Goal: Information Seeking & Learning: Find specific fact

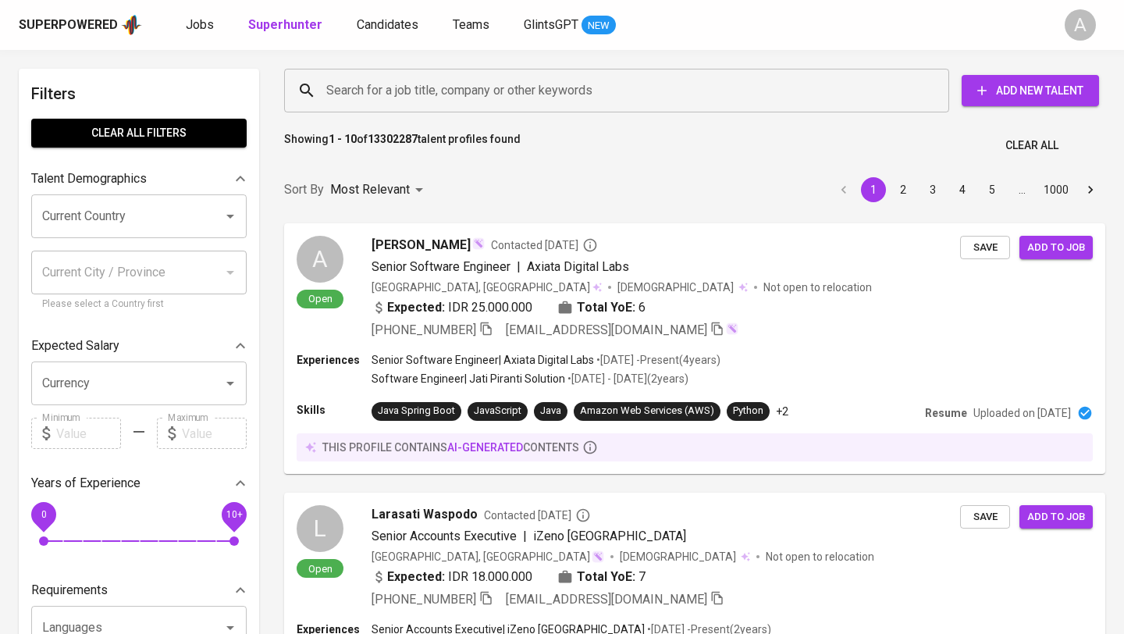
click at [401, 101] on input "Search for a job title, company or other keywords" at bounding box center [620, 91] width 597 height 30
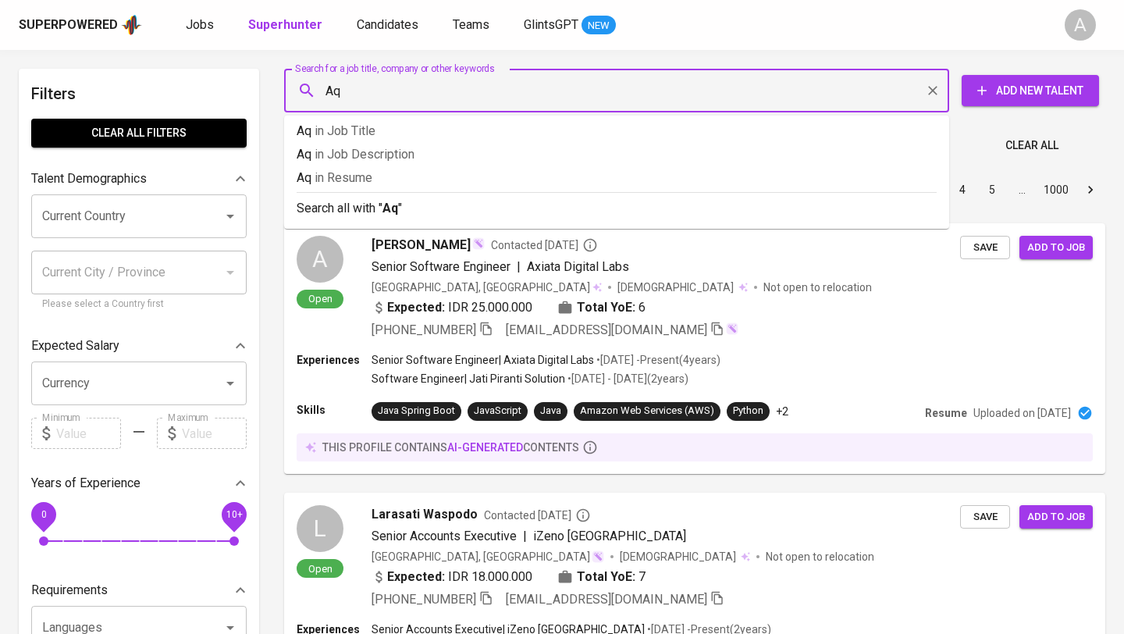
type input "A"
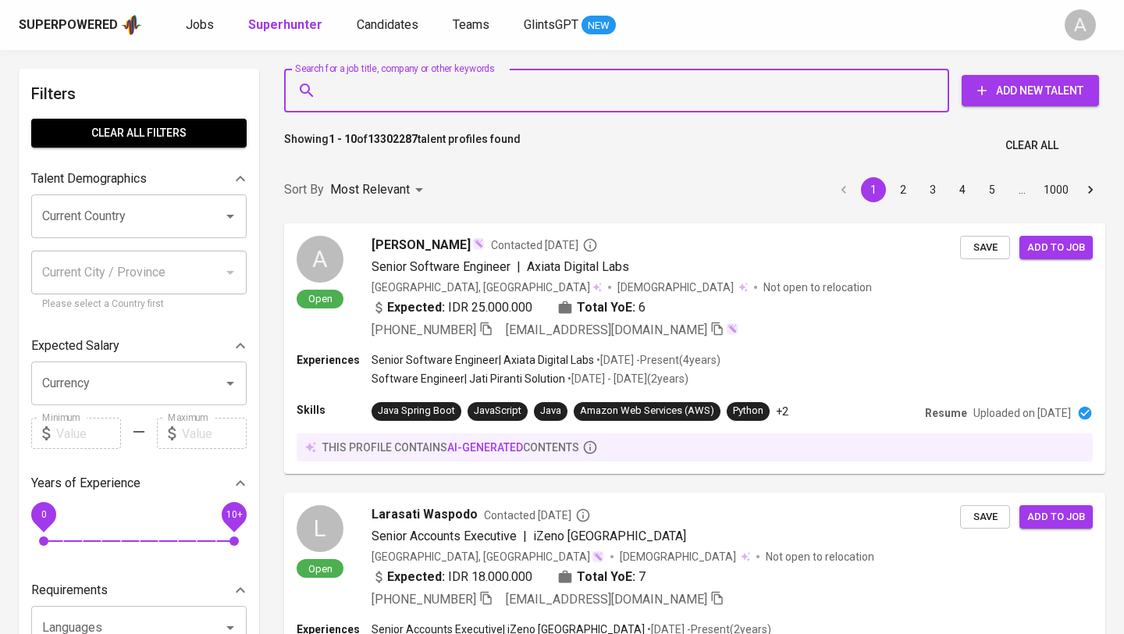
click at [420, 87] on input "Search for a job title, company or other keywords" at bounding box center [620, 91] width 597 height 30
paste input "M [PERSON_NAME]"
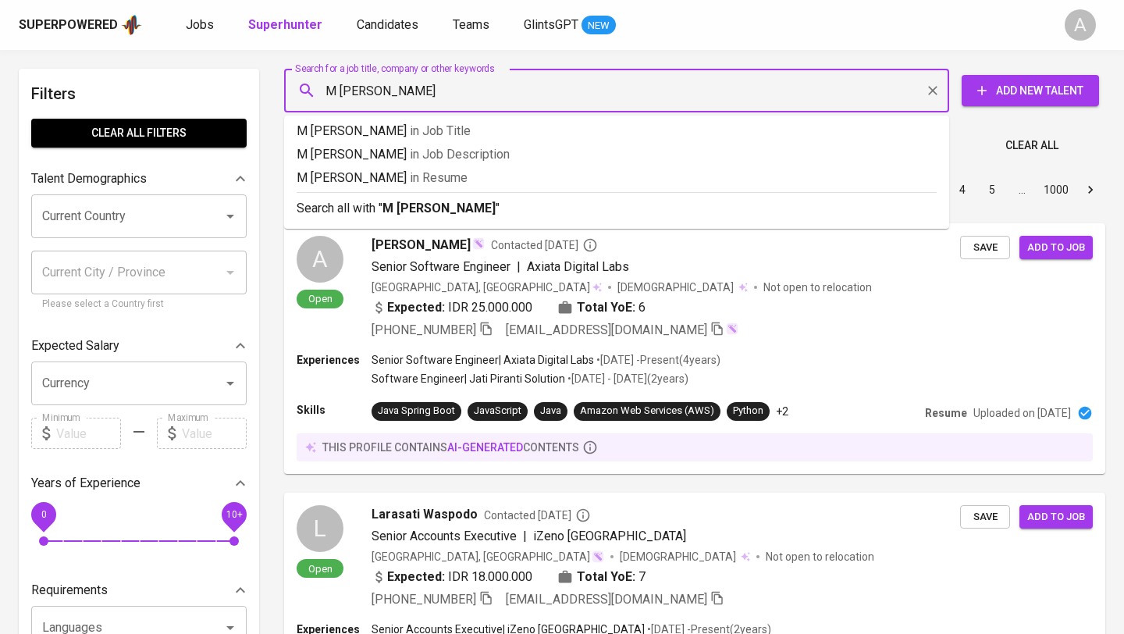
type input "M [PERSON_NAME]"
click at [540, 209] on p "Search all with " M [PERSON_NAME] "" at bounding box center [617, 208] width 640 height 19
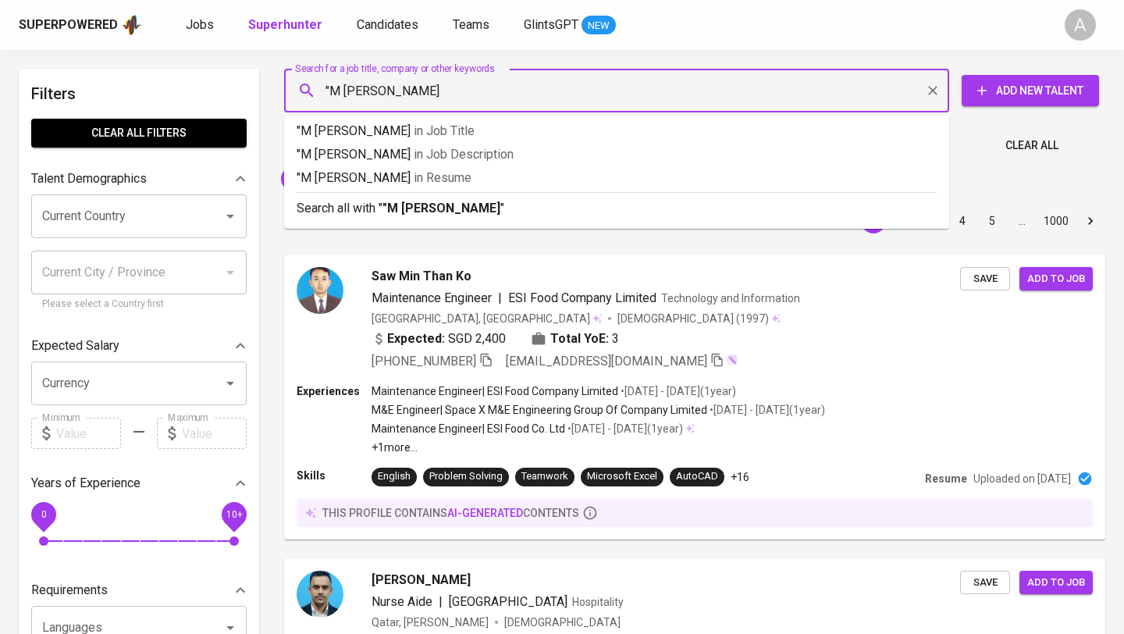
type input ""M [PERSON_NAME]""
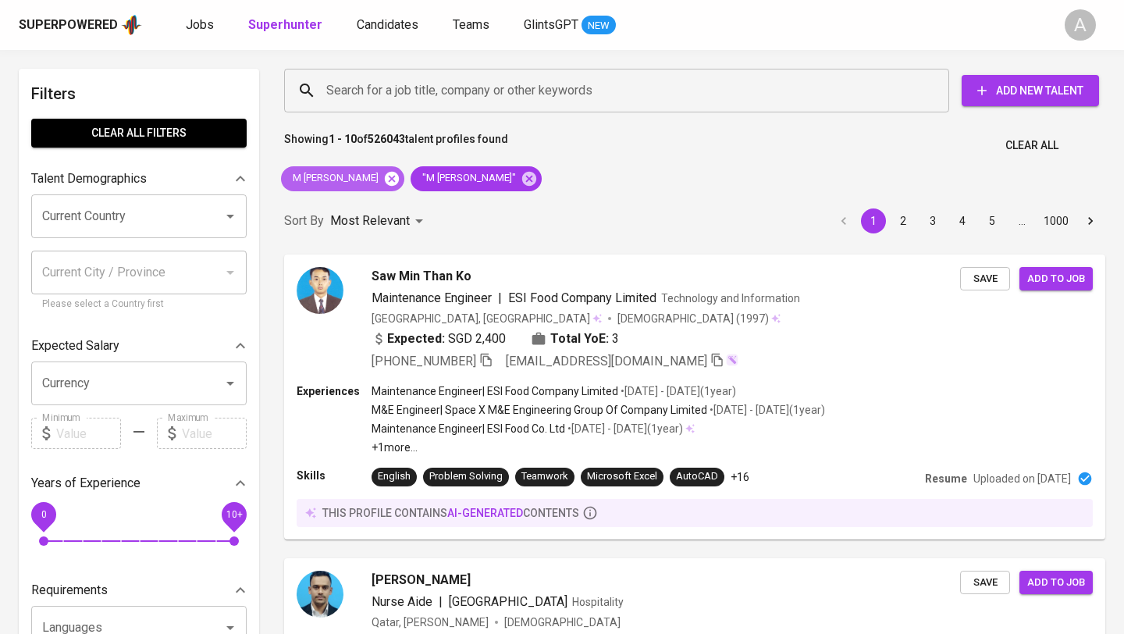
click at [388, 179] on icon at bounding box center [392, 178] width 14 height 14
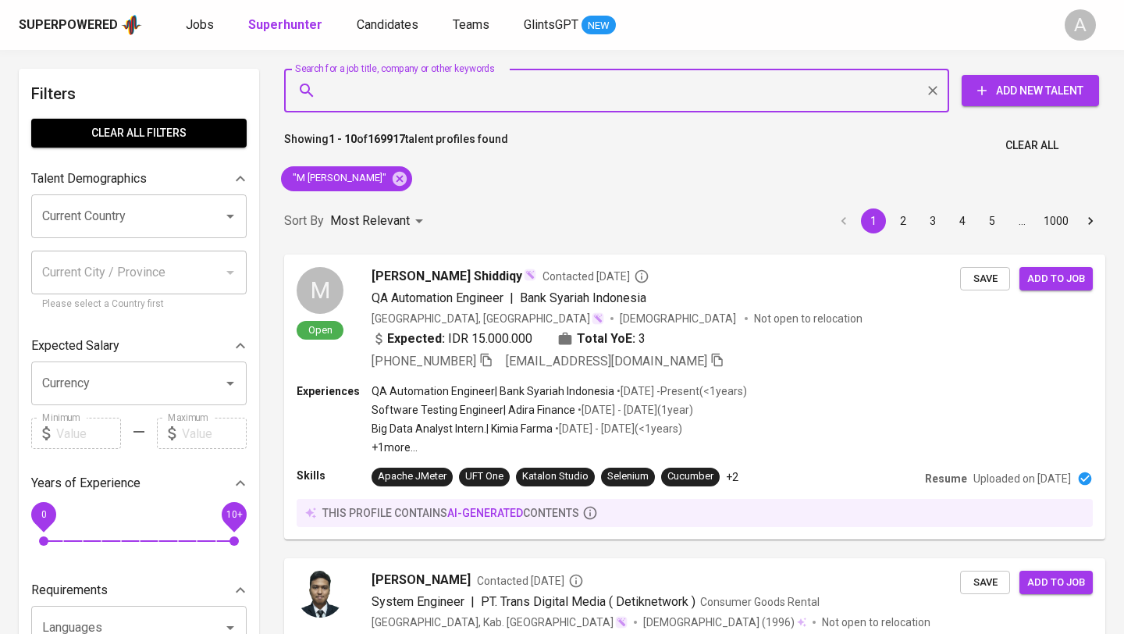
click at [510, 96] on input "Search for a job title, company or other keywords" at bounding box center [620, 91] width 597 height 30
paste input "[EMAIL_ADDRESS][DOMAIN_NAME]"
type input "[EMAIL_ADDRESS][DOMAIN_NAME]"
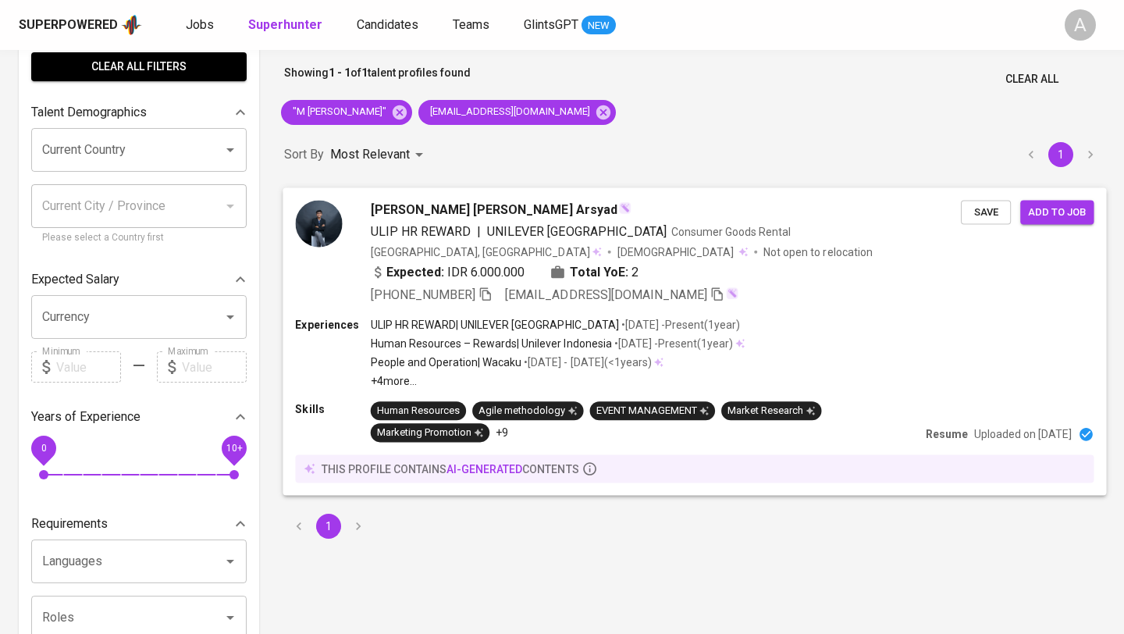
scroll to position [71, 0]
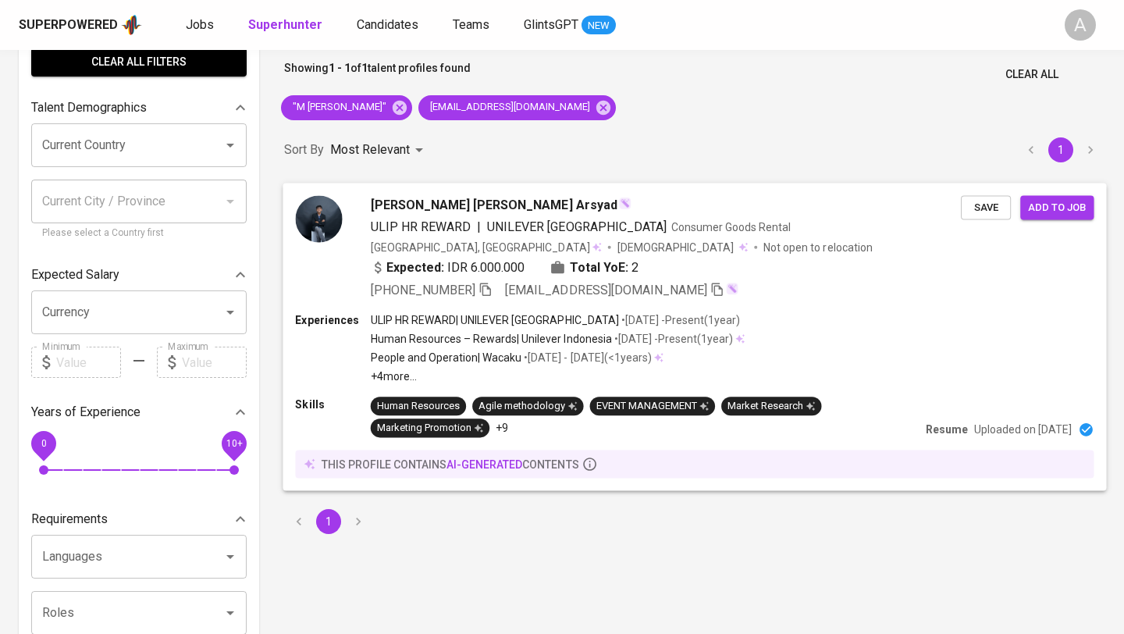
click at [809, 255] on div "[PERSON_NAME] [PERSON_NAME] Arsyad ULIP HR REWARD | UNILEVER INDONESIA Consumer…" at bounding box center [666, 247] width 590 height 104
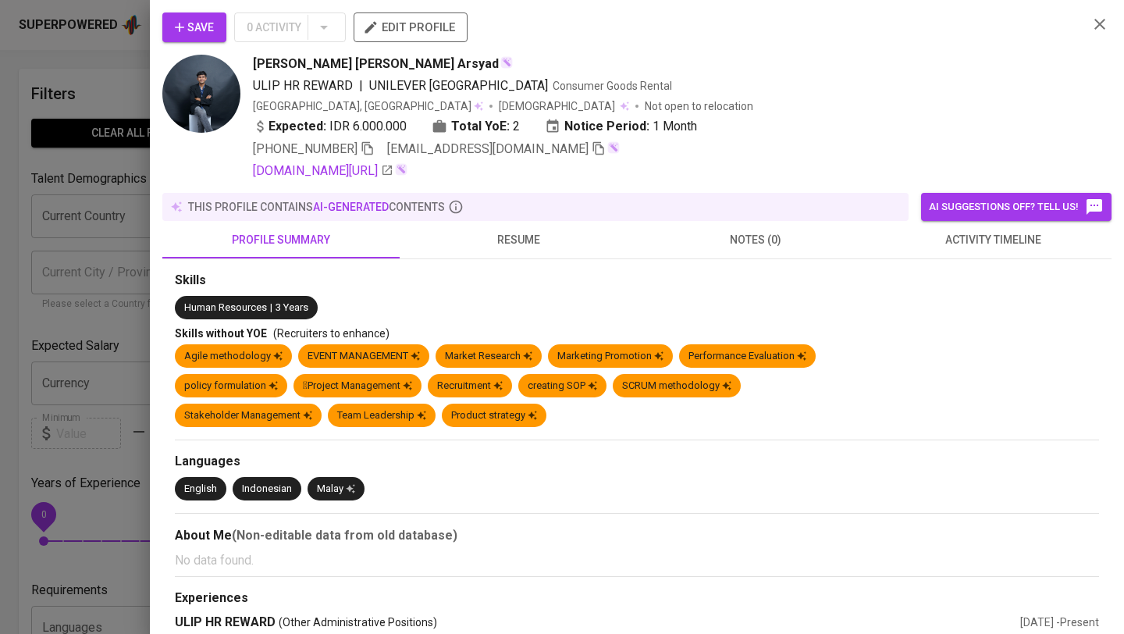
scroll to position [71, 0]
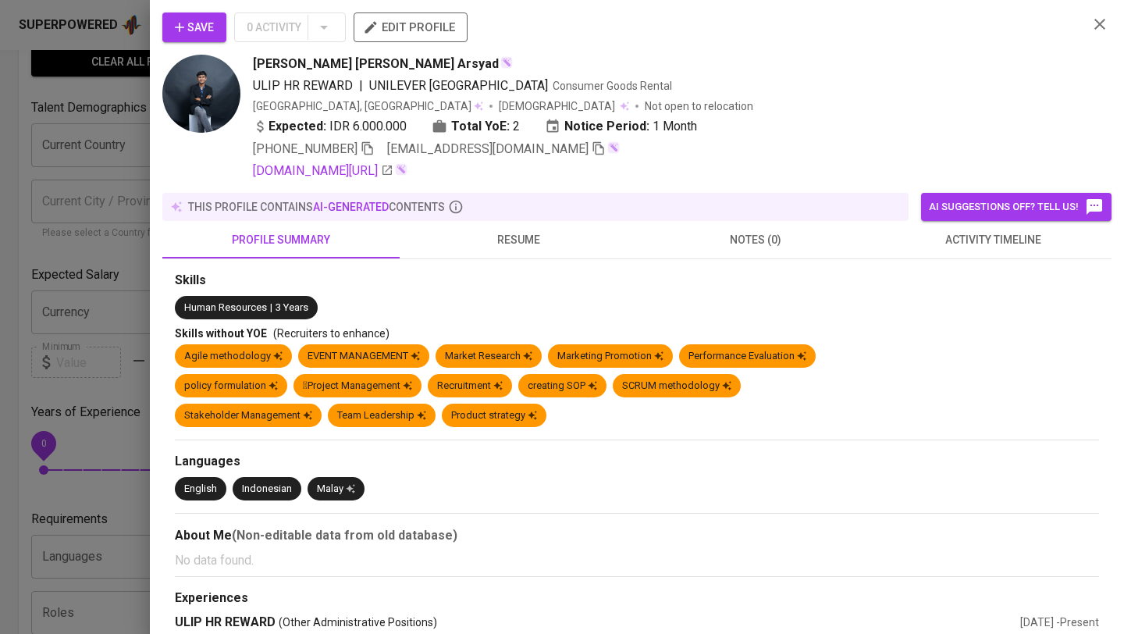
click at [199, 115] on img at bounding box center [201, 94] width 78 height 78
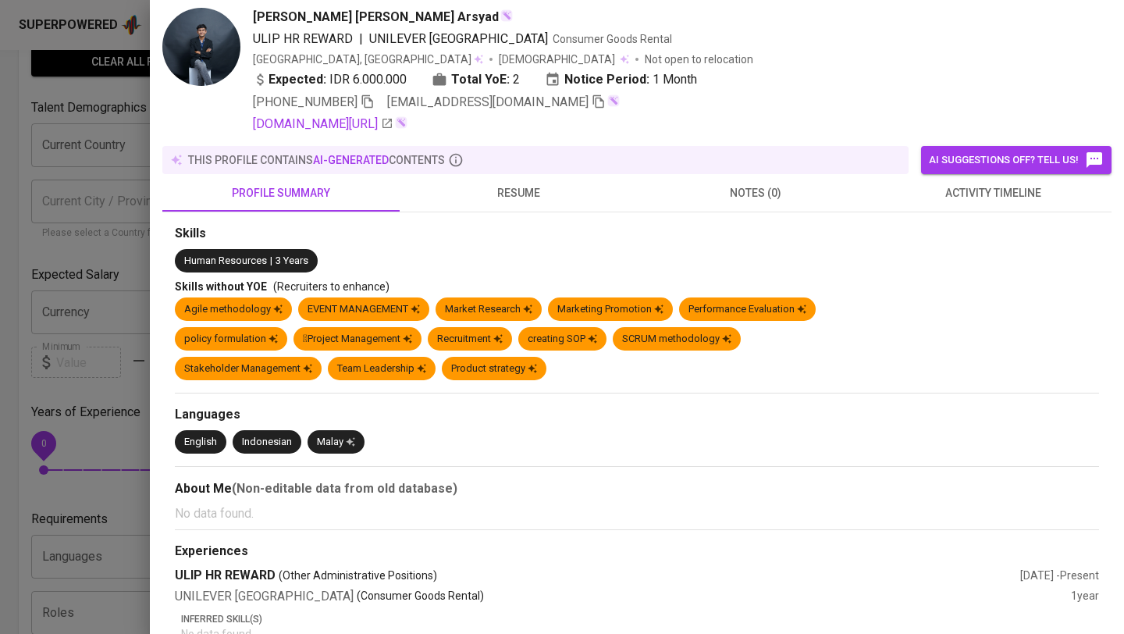
scroll to position [0, 0]
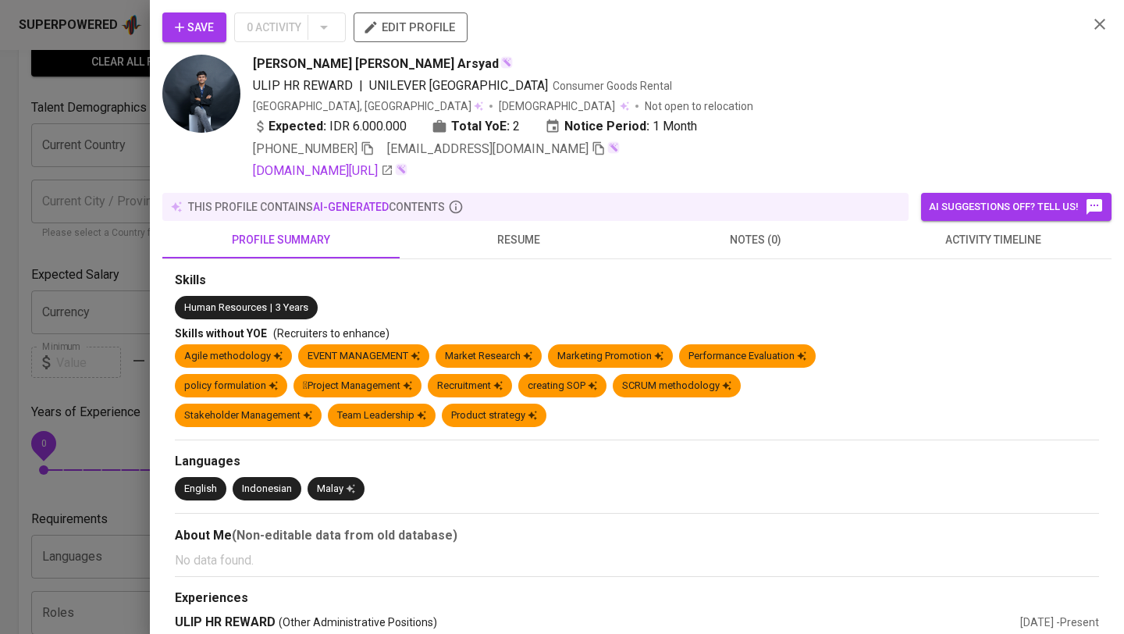
click at [1099, 27] on icon "button" at bounding box center [1100, 24] width 19 height 19
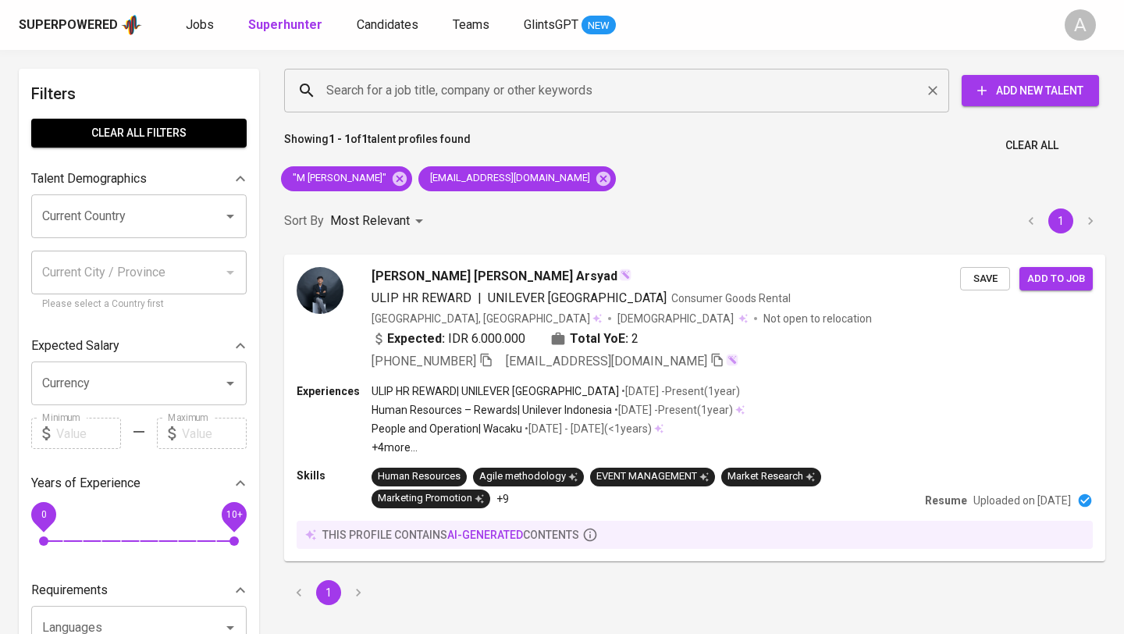
click at [490, 101] on input "Search for a job title, company or other keywords" at bounding box center [620, 91] width 597 height 30
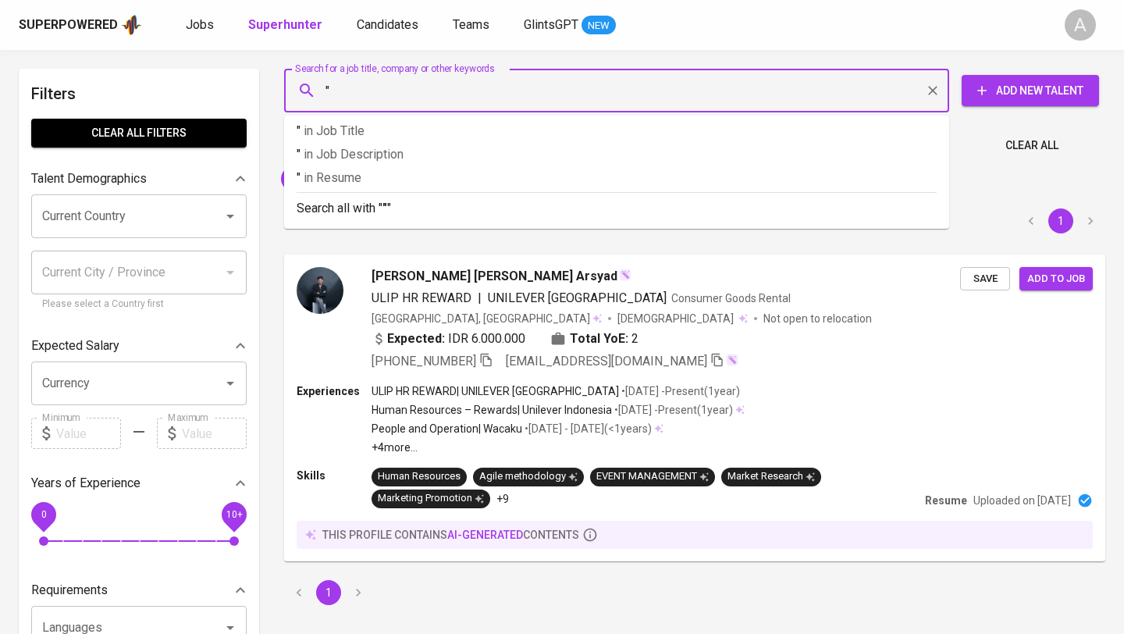
paste input "Risma Maulinda"
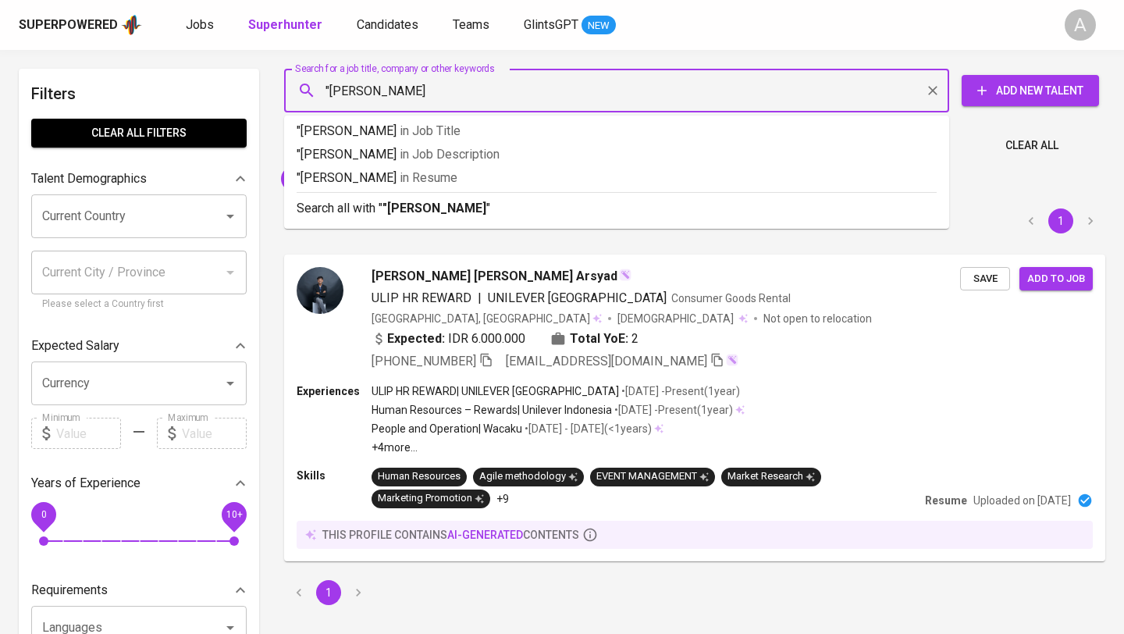
type input ""Risma Maulinda""
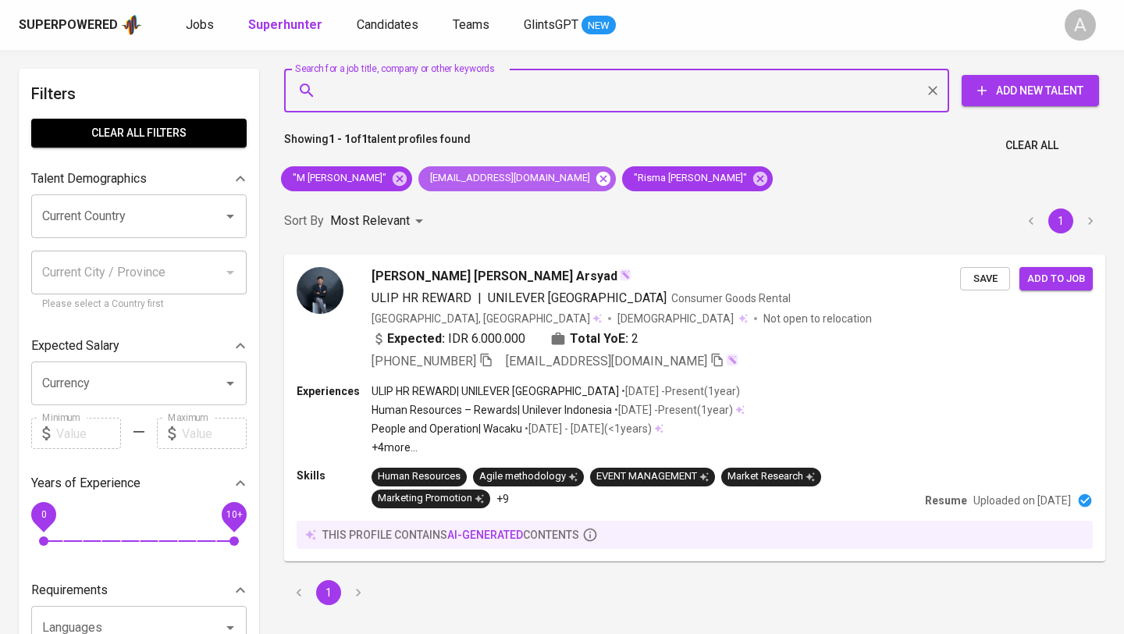
click at [597, 179] on icon at bounding box center [604, 178] width 14 height 14
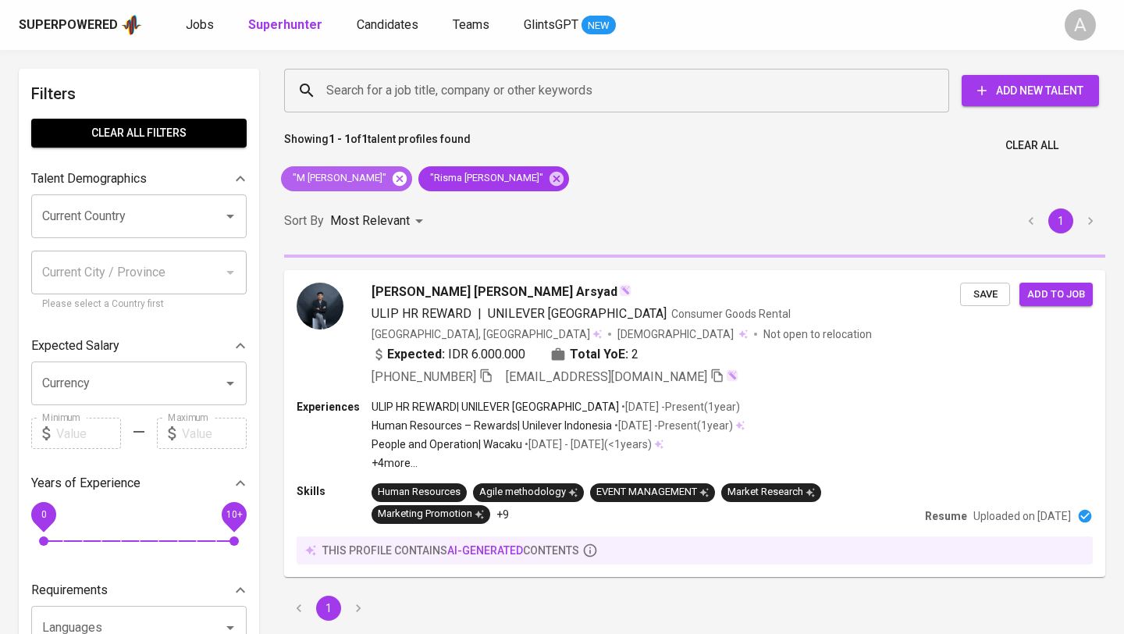
click at [397, 176] on icon at bounding box center [400, 178] width 14 height 14
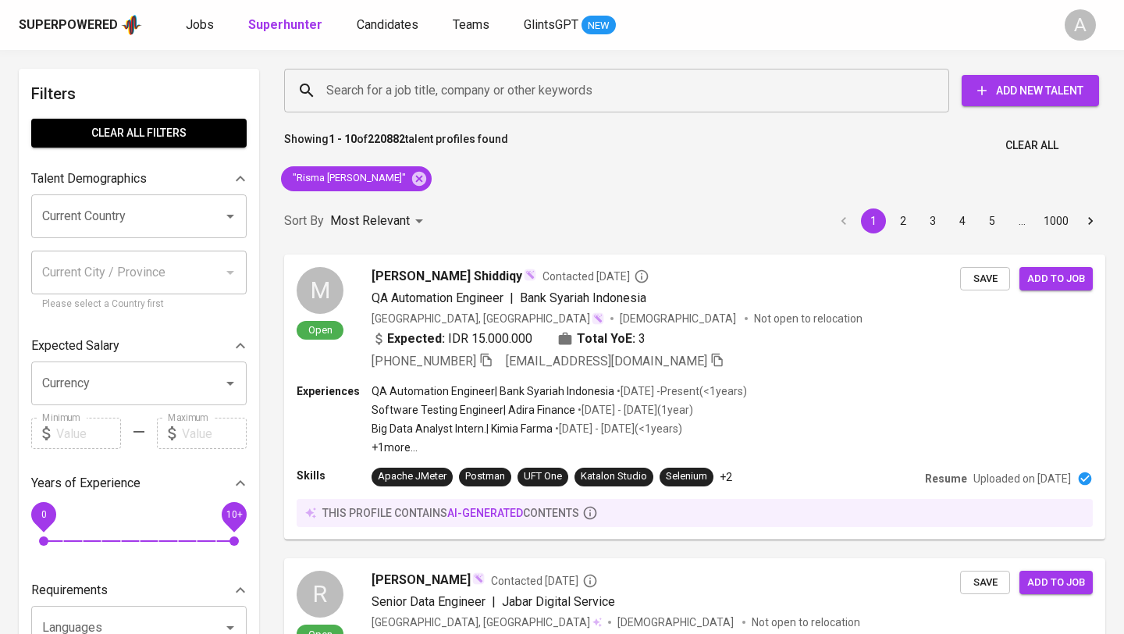
click at [400, 177] on div ""Risma Maulinda"" at bounding box center [356, 178] width 163 height 37
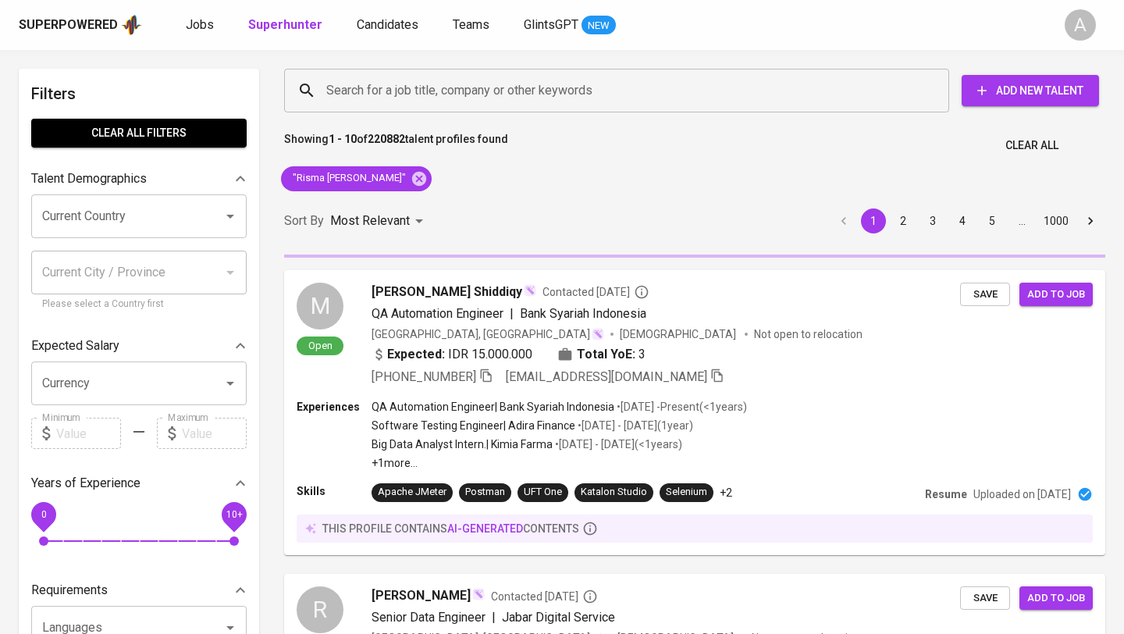
click at [400, 177] on div ""Risma Maulinda"" at bounding box center [356, 178] width 163 height 37
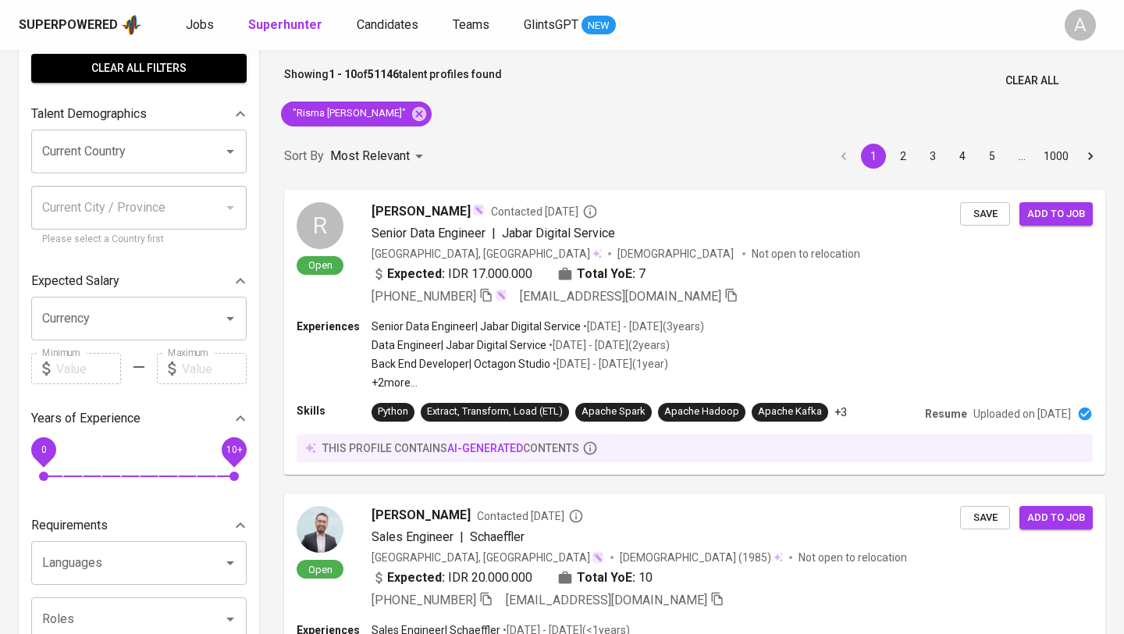
scroll to position [64, 0]
click at [1087, 31] on div "A" at bounding box center [1080, 24] width 31 height 31
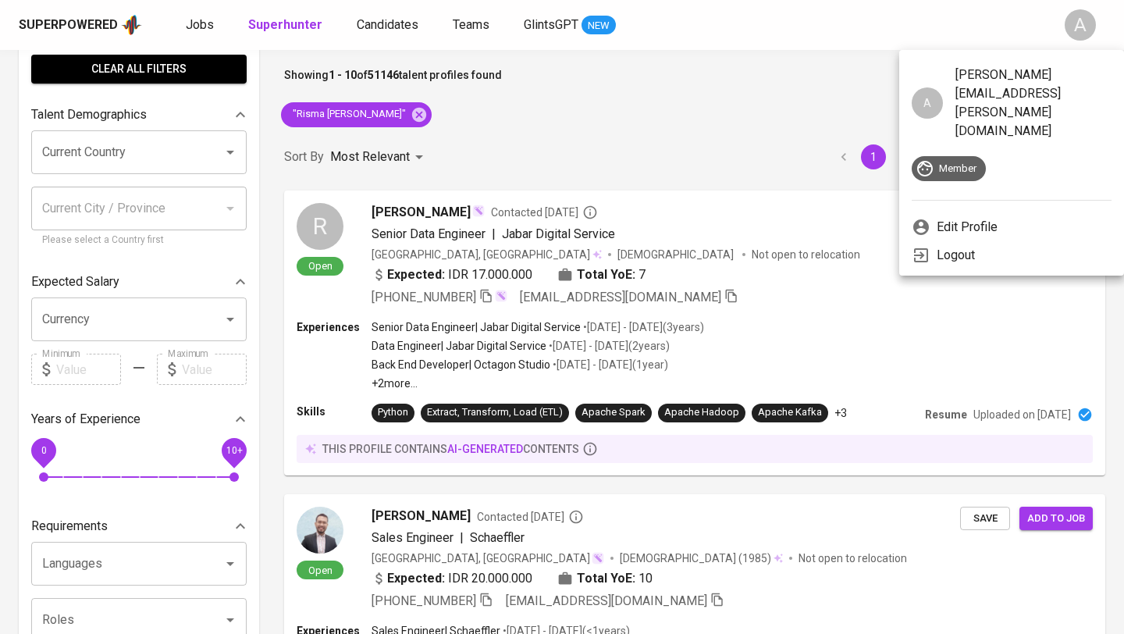
click at [1078, 30] on div at bounding box center [562, 317] width 1124 height 634
